Goal: Transaction & Acquisition: Purchase product/service

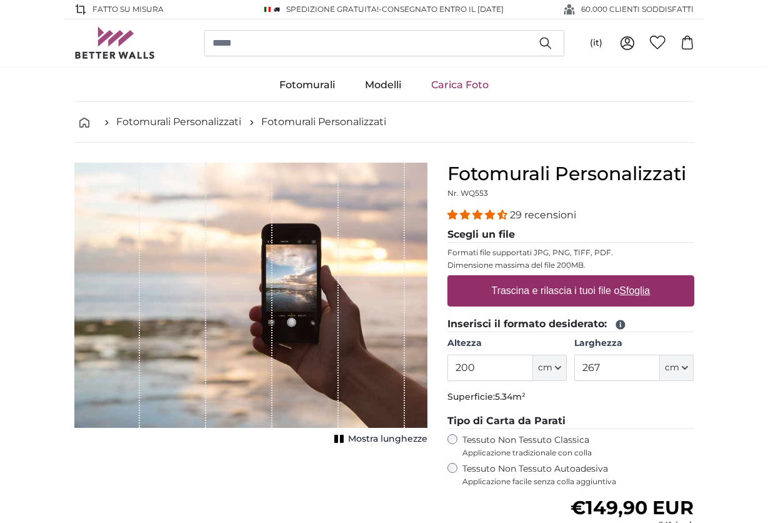
click at [628, 287] on u "Sfoglia" at bounding box center [634, 290] width 31 height 11
click at [628, 279] on input "Trascina e rilascia i tuoi file o Sfoglia" at bounding box center [571, 277] width 247 height 4
type input "**********"
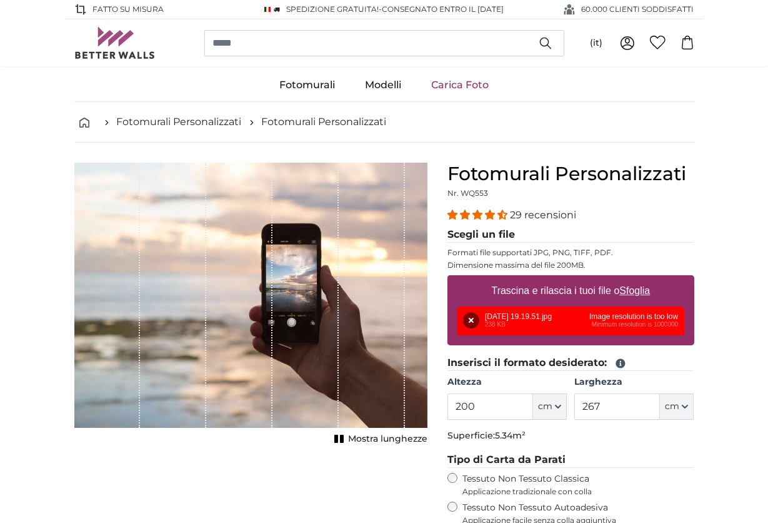
click at [700, 253] on div "Fotomurali Personalizzati Nr. WQ553 29 recensioni Scegli un file Formati file s…" at bounding box center [571, 451] width 267 height 577
click at [528, 323] on div "Rimuovi Riprova Rimuovi Carica Annulla Riprova [GEOGRAPHIC_DATA] [DATE] 19.19.5…" at bounding box center [571, 320] width 227 height 29
click at [638, 289] on u "Sfoglia" at bounding box center [634, 290] width 31 height 11
click at [638, 279] on input "Trascina e rilascia i tuoi file o Sfoglia" at bounding box center [571, 277] width 247 height 4
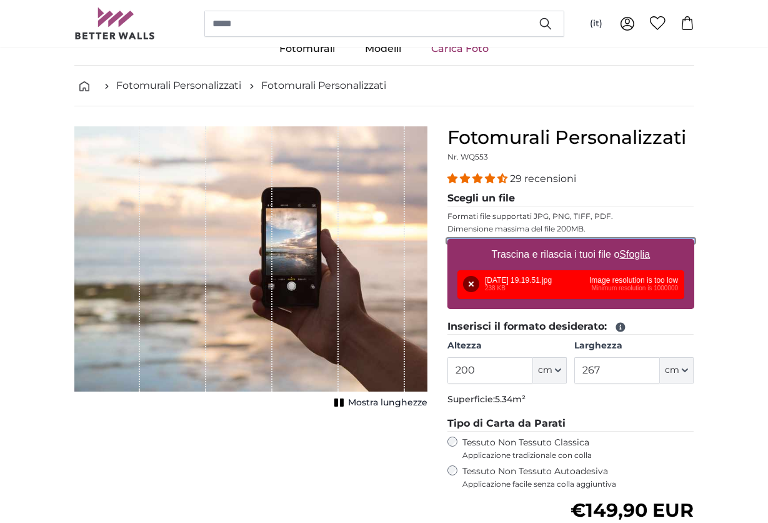
scroll to position [63, 0]
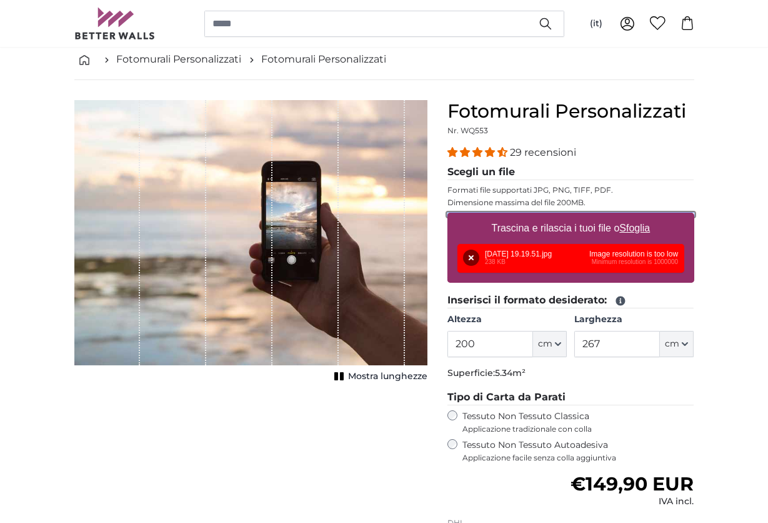
type input "**********"
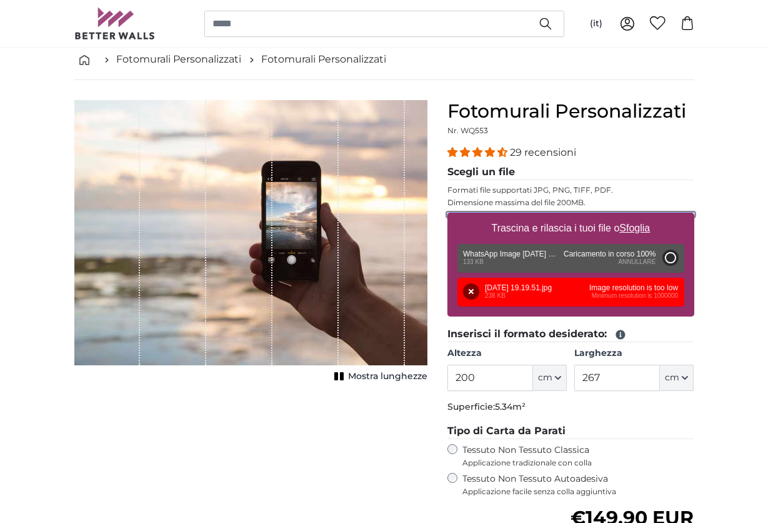
type input "69"
type input "103.5"
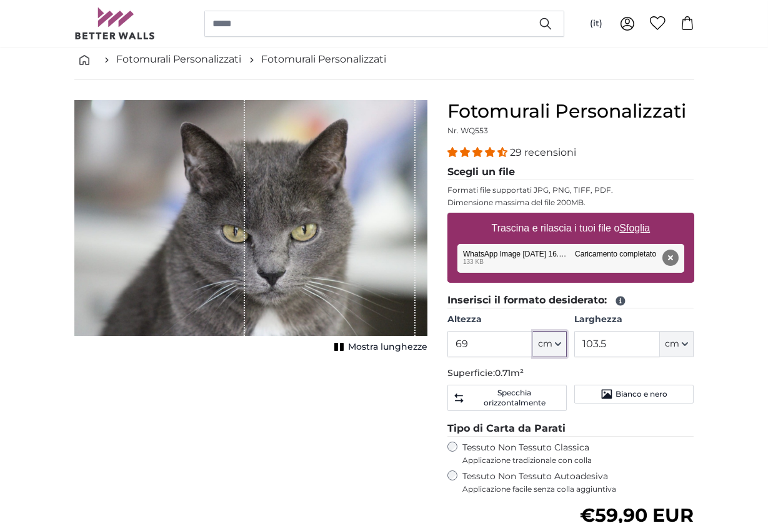
click at [546, 346] on span "cm" at bounding box center [545, 344] width 14 height 13
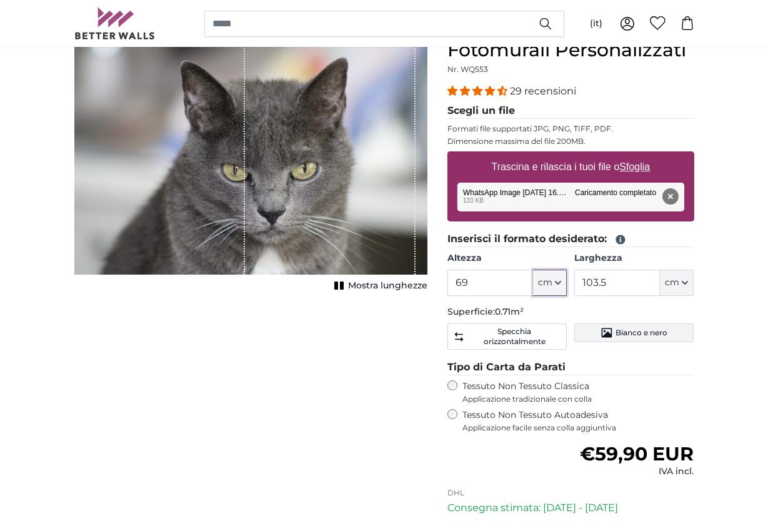
scroll to position [125, 0]
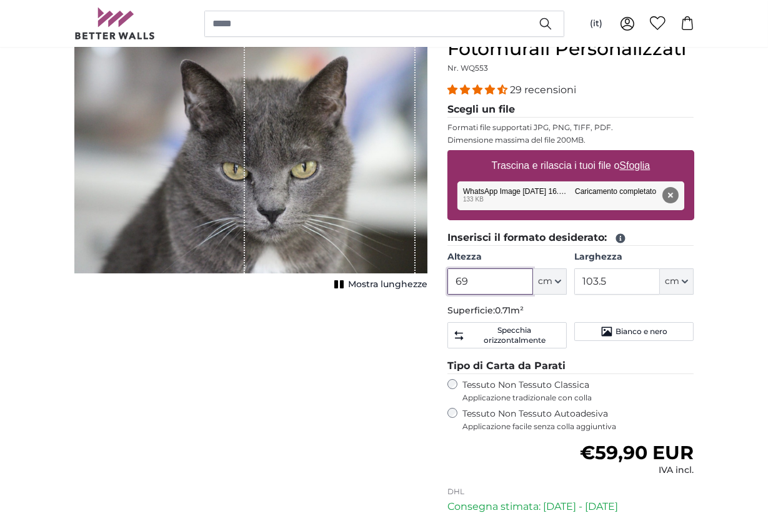
drag, startPoint x: 493, startPoint y: 281, endPoint x: 451, endPoint y: 281, distance: 42.5
click at [451, 281] on input "69" at bounding box center [491, 281] width 86 height 26
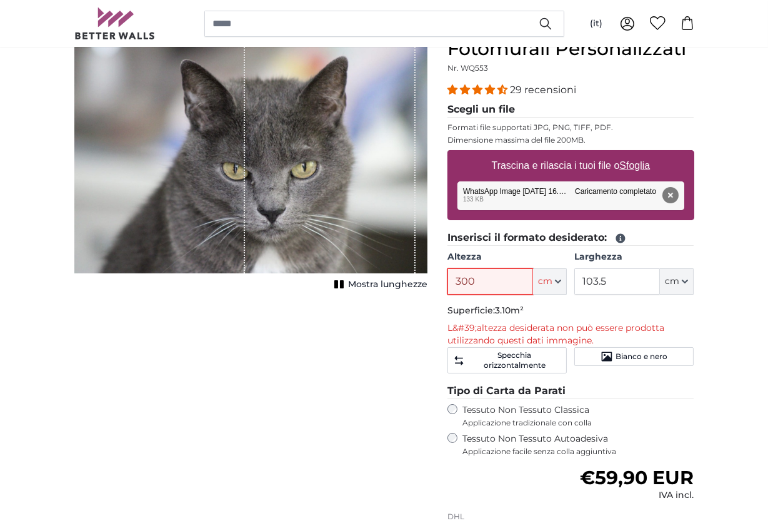
type input "300"
click at [598, 278] on input "103.5" at bounding box center [617, 281] width 86 height 26
click at [611, 279] on input "103.5" at bounding box center [617, 281] width 86 height 26
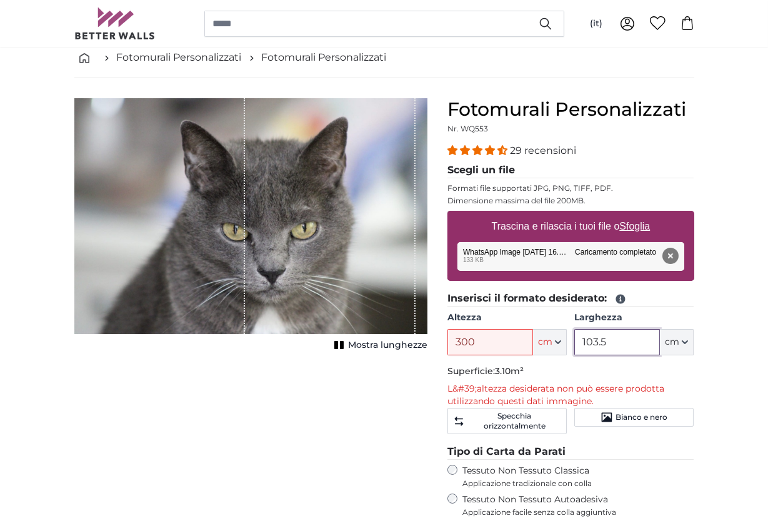
scroll to position [63, 0]
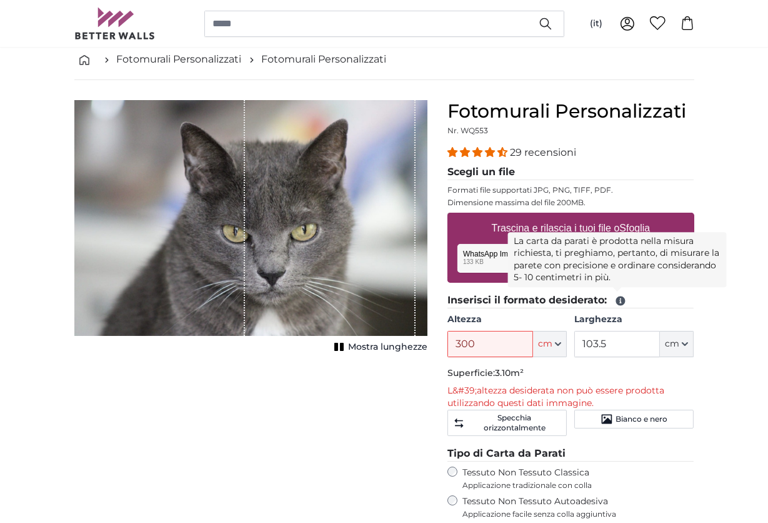
click at [618, 299] on icon at bounding box center [620, 300] width 11 height 11
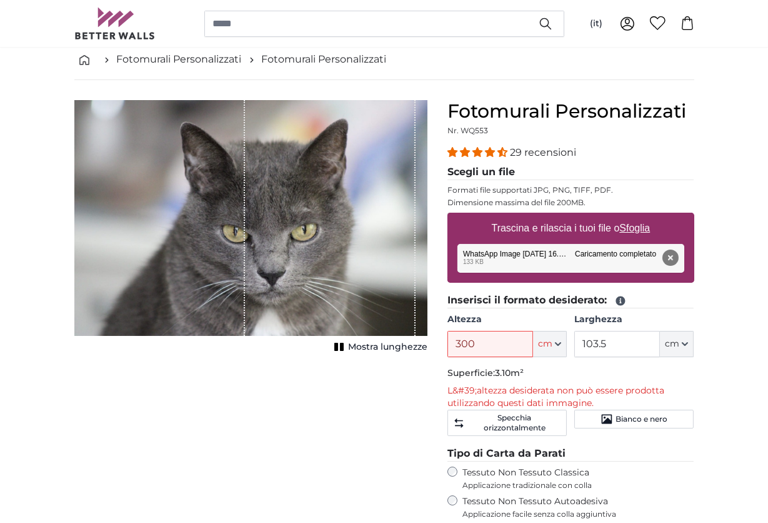
click at [618, 299] on icon at bounding box center [620, 300] width 11 height 11
click at [617, 298] on icon at bounding box center [620, 300] width 9 height 9
click at [672, 255] on button "Rimuovi" at bounding box center [670, 257] width 16 height 16
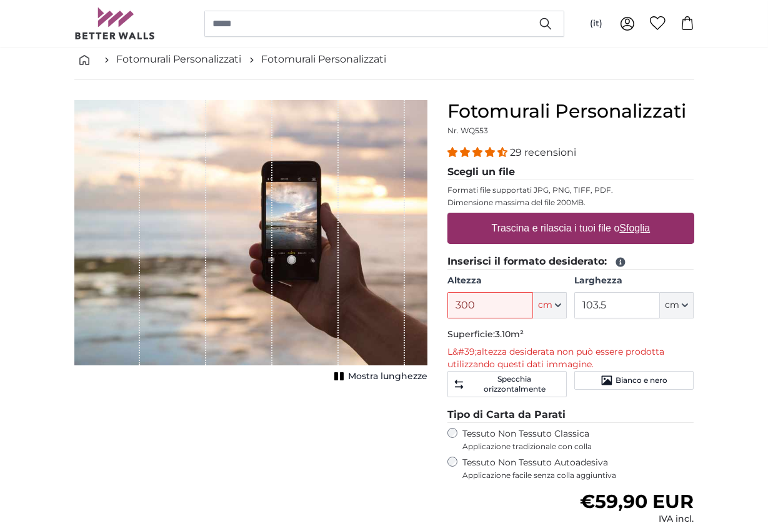
click at [397, 377] on span "Mostra lunghezze" at bounding box center [387, 376] width 79 height 13
click at [636, 228] on u "Sfoglia" at bounding box center [634, 228] width 31 height 11
click at [636, 216] on input "Trascina e rilascia i tuoi file o Sfoglia" at bounding box center [571, 215] width 247 height 4
type input "**********"
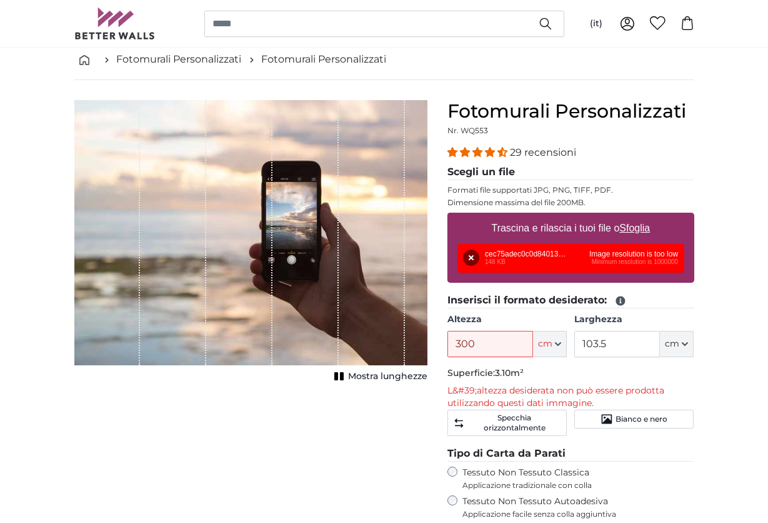
click at [630, 229] on u "Sfoglia" at bounding box center [634, 228] width 31 height 11
click at [630, 216] on input "Trascina e rilascia i tuoi file o Sfoglia" at bounding box center [571, 215] width 247 height 4
type input "**********"
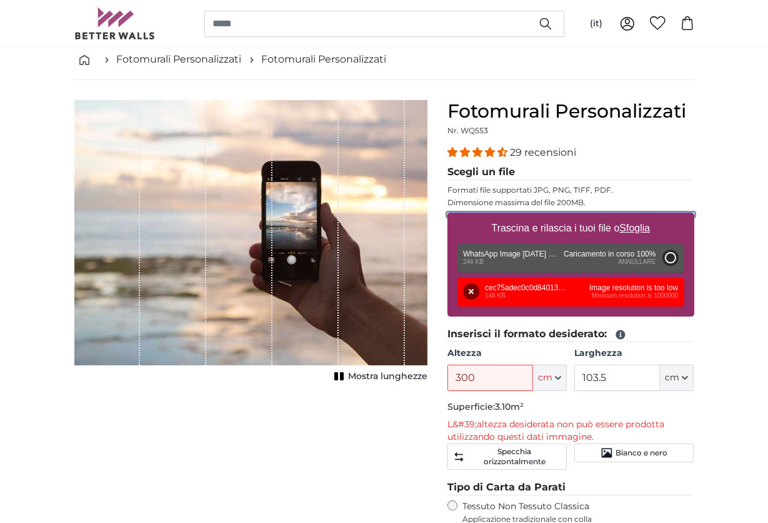
type input "69"
type input "103.5"
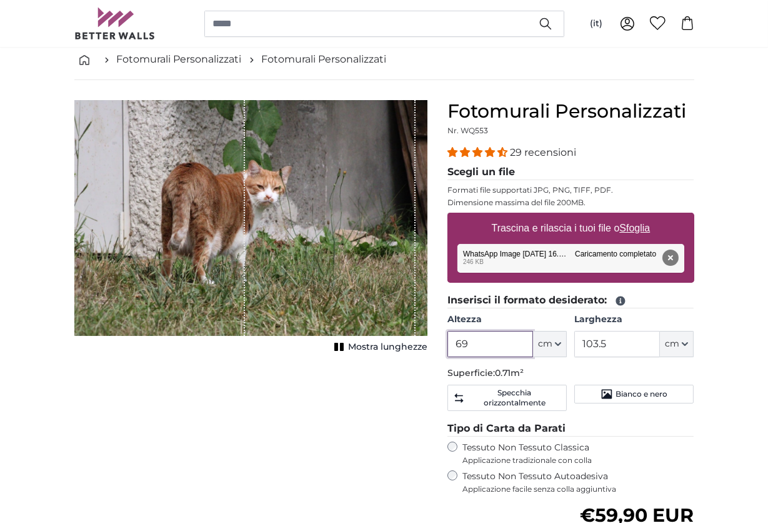
click at [487, 341] on input "69" at bounding box center [491, 344] width 86 height 26
drag, startPoint x: 483, startPoint y: 341, endPoint x: 440, endPoint y: 342, distance: 42.5
click at [440, 342] on div "Fotomurali Personalizzati Nr. WQ553 29 recensioni Scegli un file Formati file s…" at bounding box center [571, 404] width 267 height 608
drag, startPoint x: 340, startPoint y: 264, endPoint x: 356, endPoint y: 268, distance: 16.7
click at [356, 268] on div "1 of 1" at bounding box center [330, 218] width 171 height 236
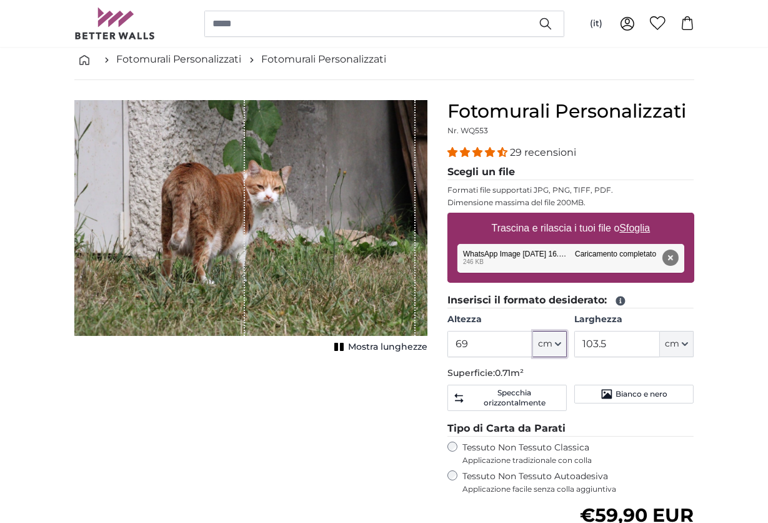
click at [557, 344] on icon "button" at bounding box center [558, 344] width 6 height 6
click at [628, 224] on u "Sfoglia" at bounding box center [634, 228] width 31 height 11
click at [628, 216] on input "Trascina e rilascia i tuoi file o Sfoglia" at bounding box center [571, 215] width 247 height 4
type input "**********"
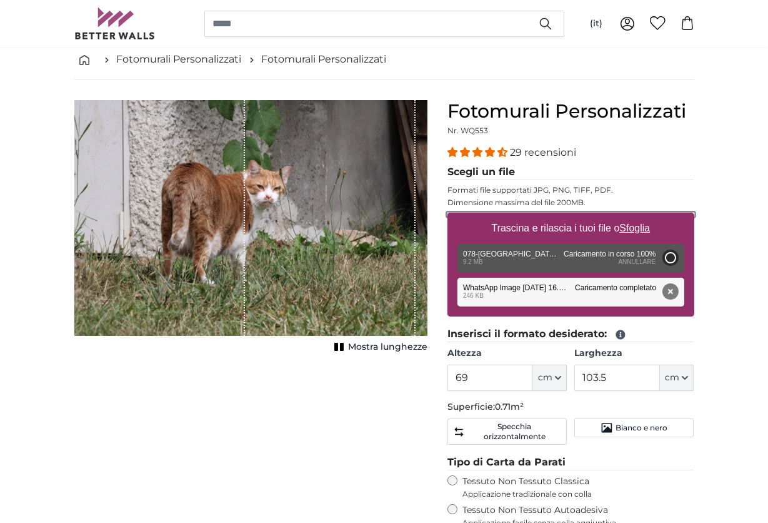
type input "200"
type input "300"
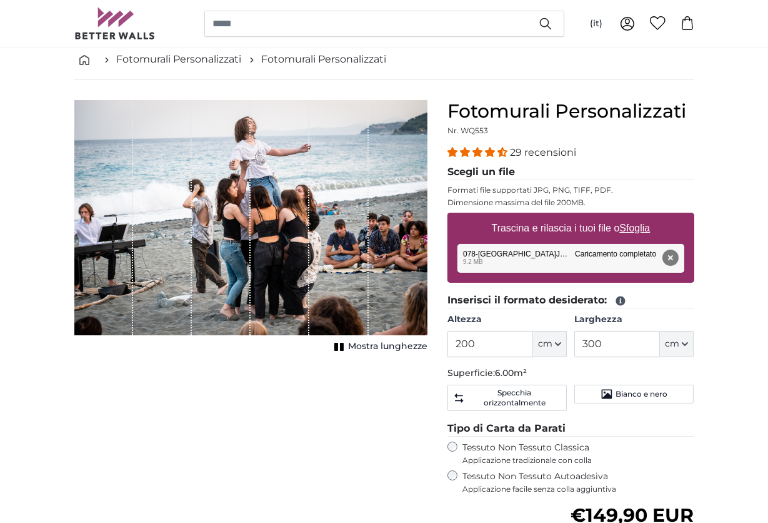
drag, startPoint x: 264, startPoint y: 263, endPoint x: 231, endPoint y: 263, distance: 33.1
click at [231, 263] on div "1 of 1" at bounding box center [250, 217] width 353 height 235
